Goal: Transaction & Acquisition: Purchase product/service

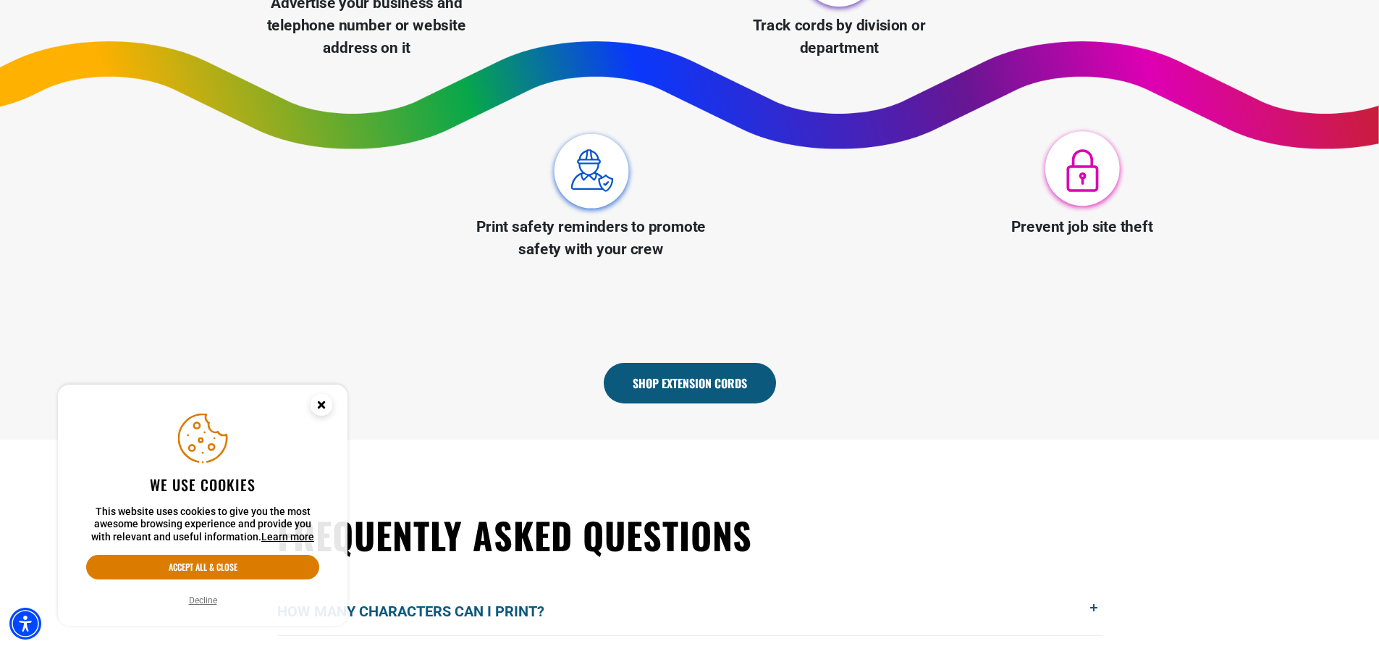
scroll to position [724, 0]
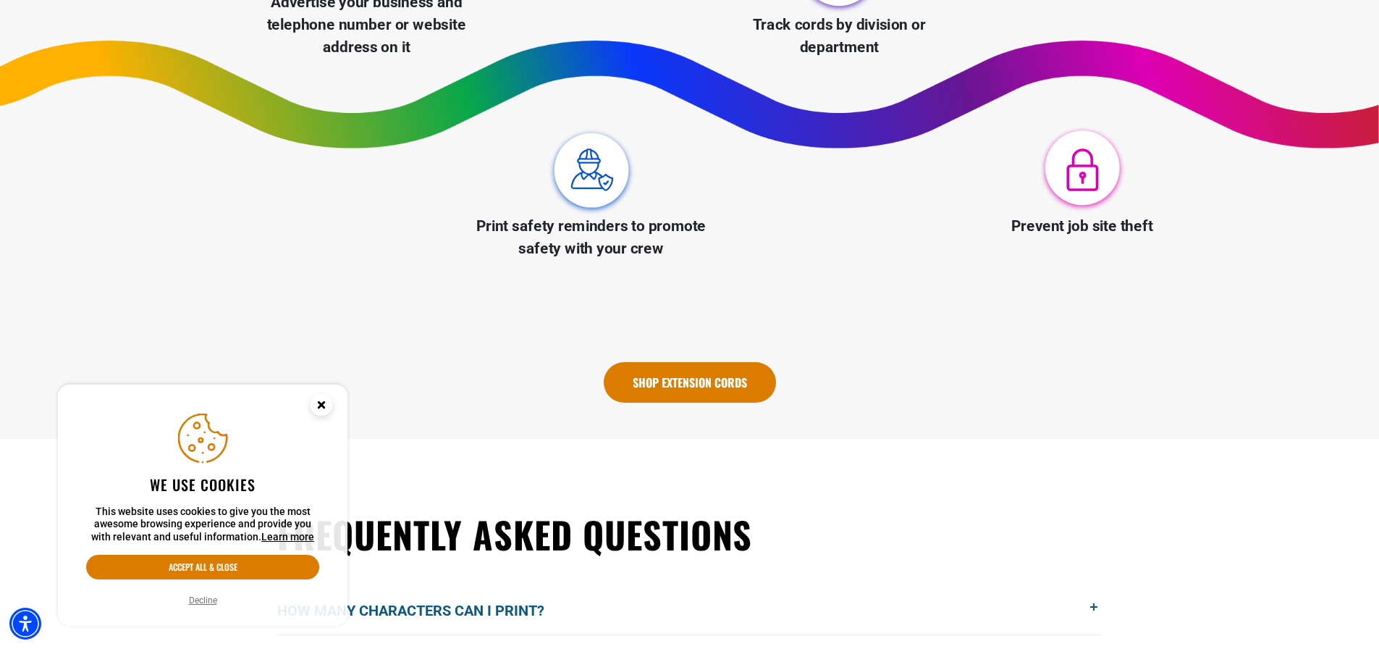
click at [659, 386] on link "Shop Extension Cords" at bounding box center [690, 382] width 172 height 41
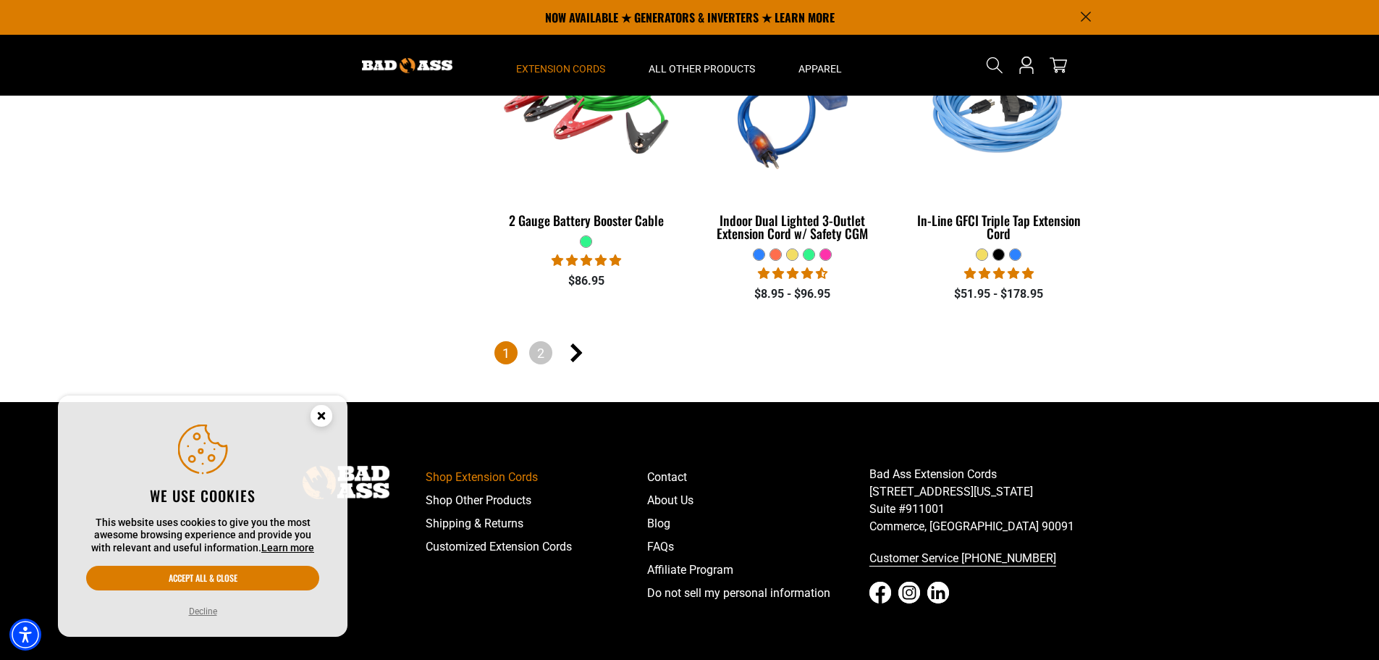
scroll to position [3403, 0]
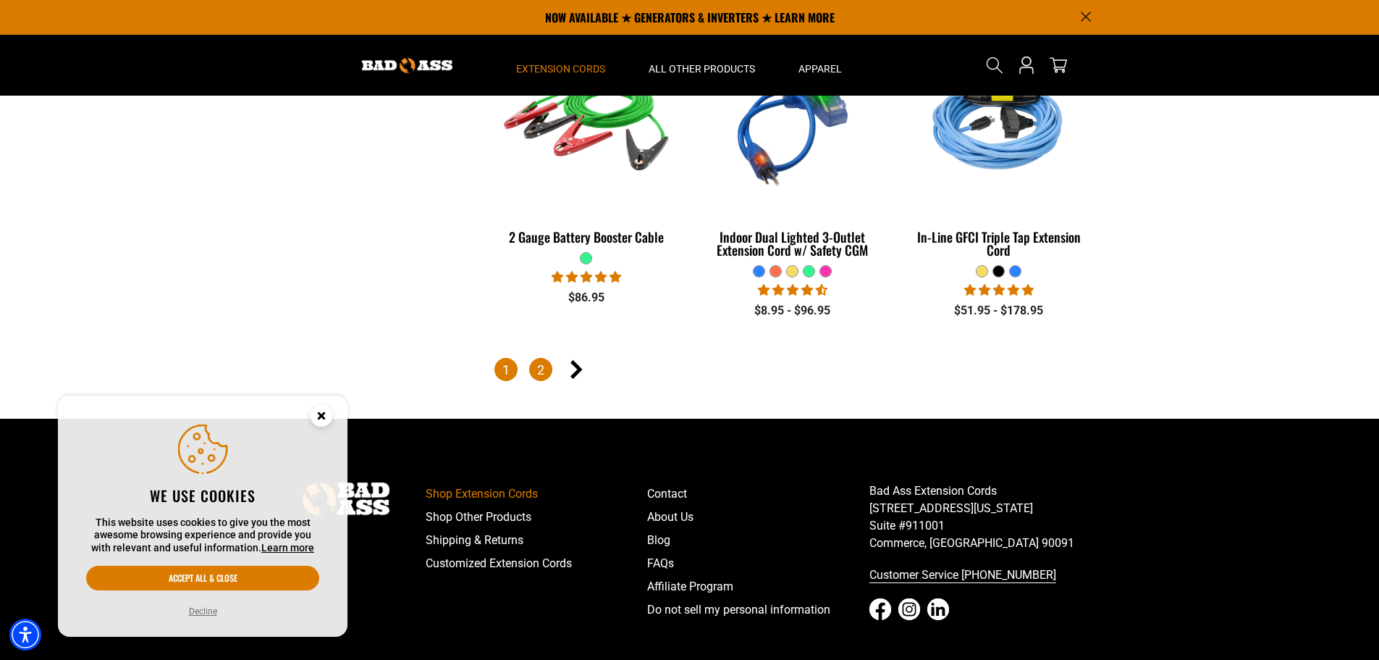
click at [547, 358] on link "2" at bounding box center [540, 369] width 23 height 23
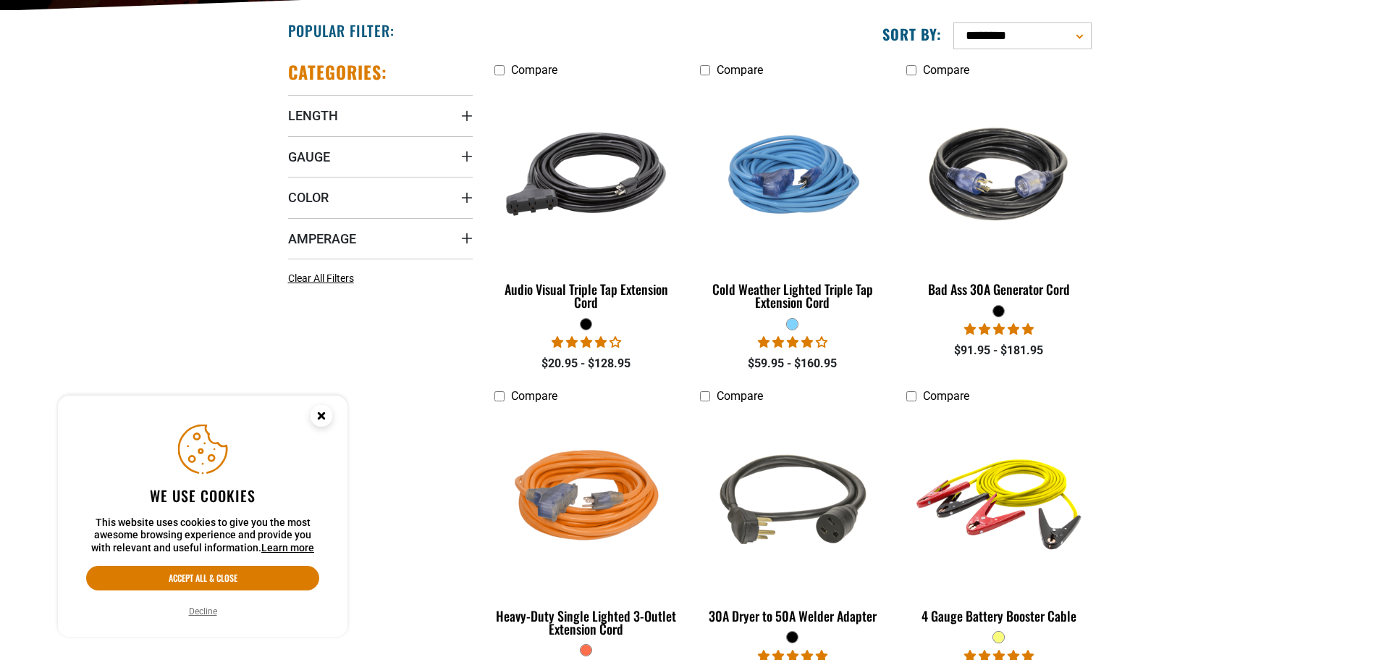
scroll to position [362, 0]
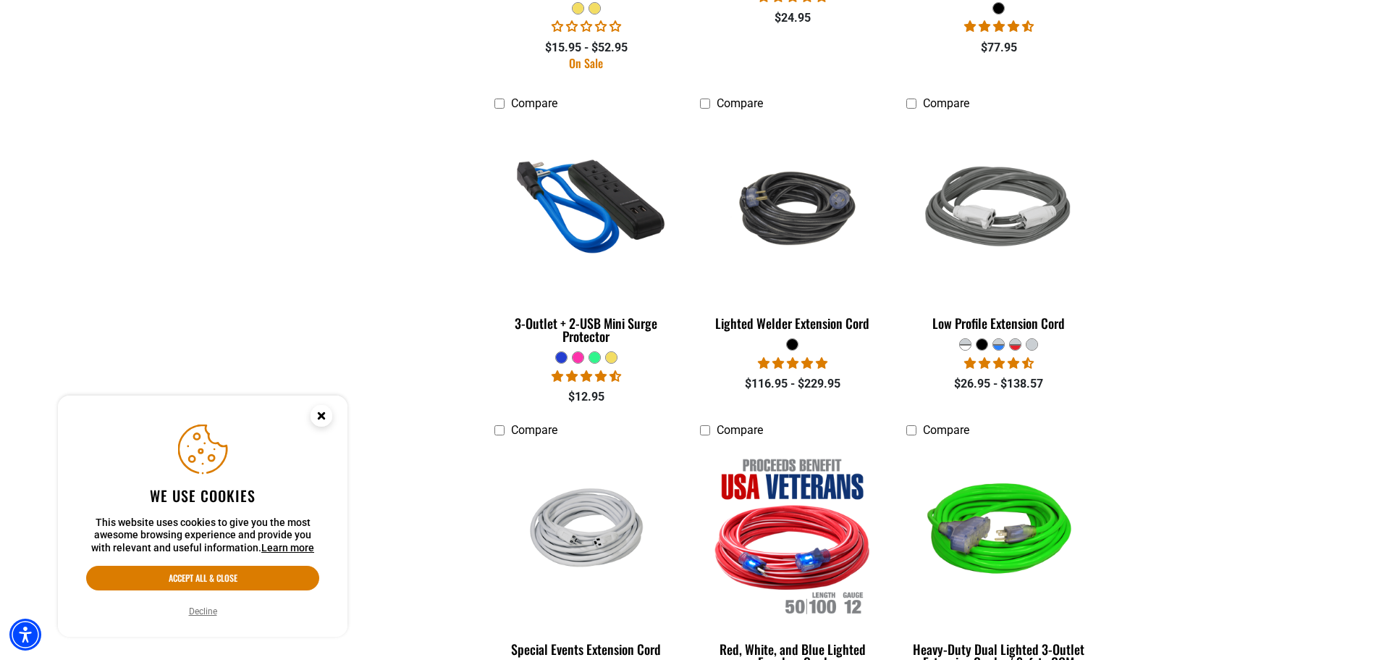
scroll to position [2317, 0]
